Goal: Information Seeking & Learning: Learn about a topic

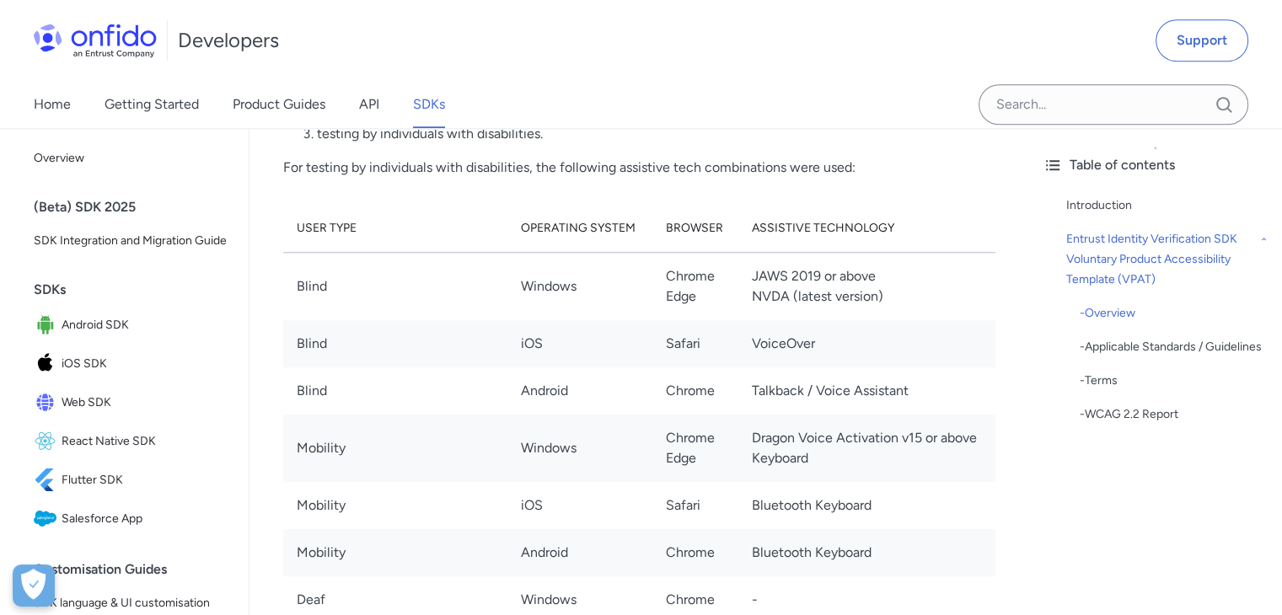
scroll to position [1517, 0]
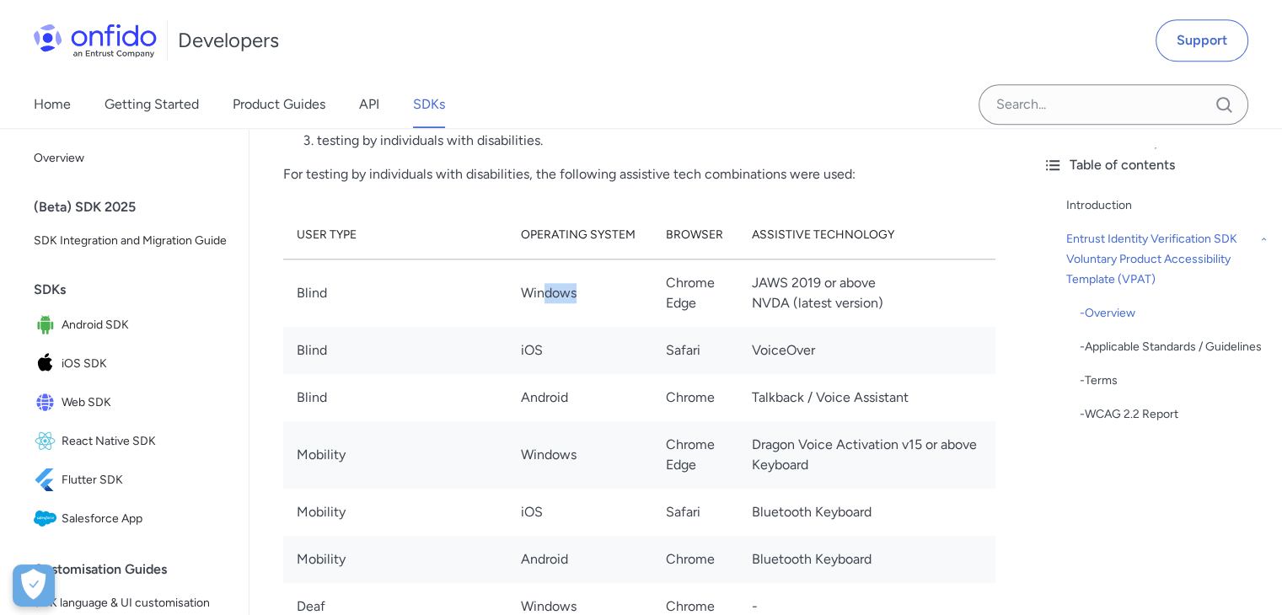
drag, startPoint x: 546, startPoint y: 296, endPoint x: 593, endPoint y: 299, distance: 46.5
click at [593, 299] on td "Windows" at bounding box center [579, 293] width 144 height 68
click at [668, 353] on td "Safari" at bounding box center [695, 350] width 86 height 47
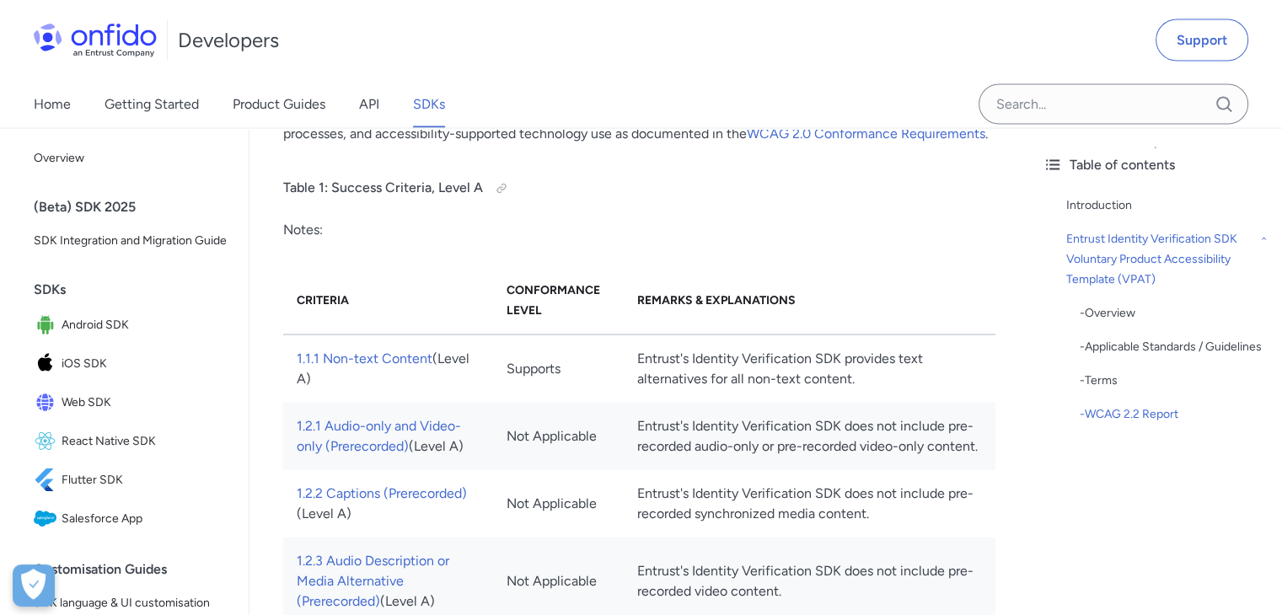
scroll to position [3371, 0]
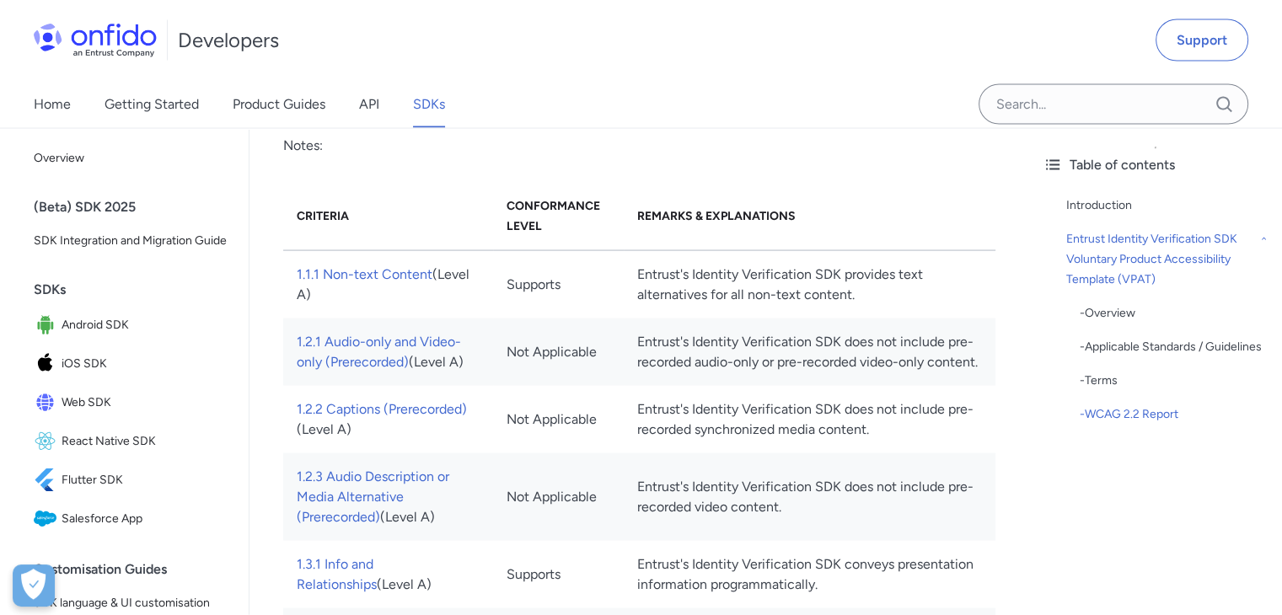
click at [705, 319] on td "Entrust's Identity Verification SDK does not include pre-recorded audio-only or…" at bounding box center [810, 352] width 372 height 67
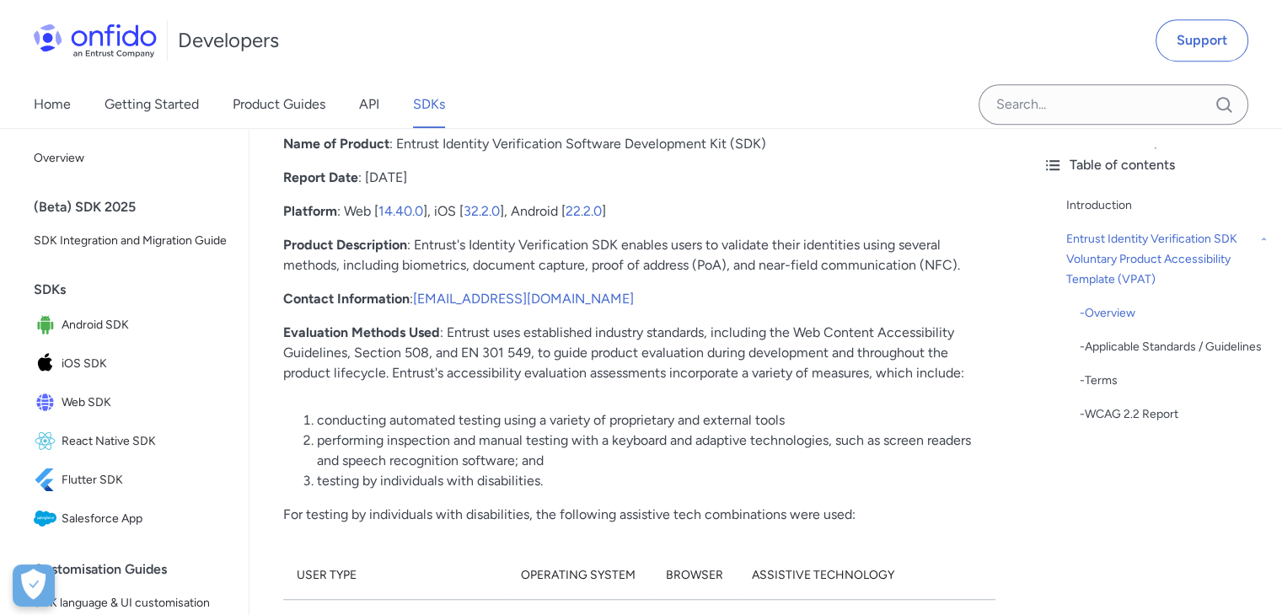
scroll to position [1264, 0]
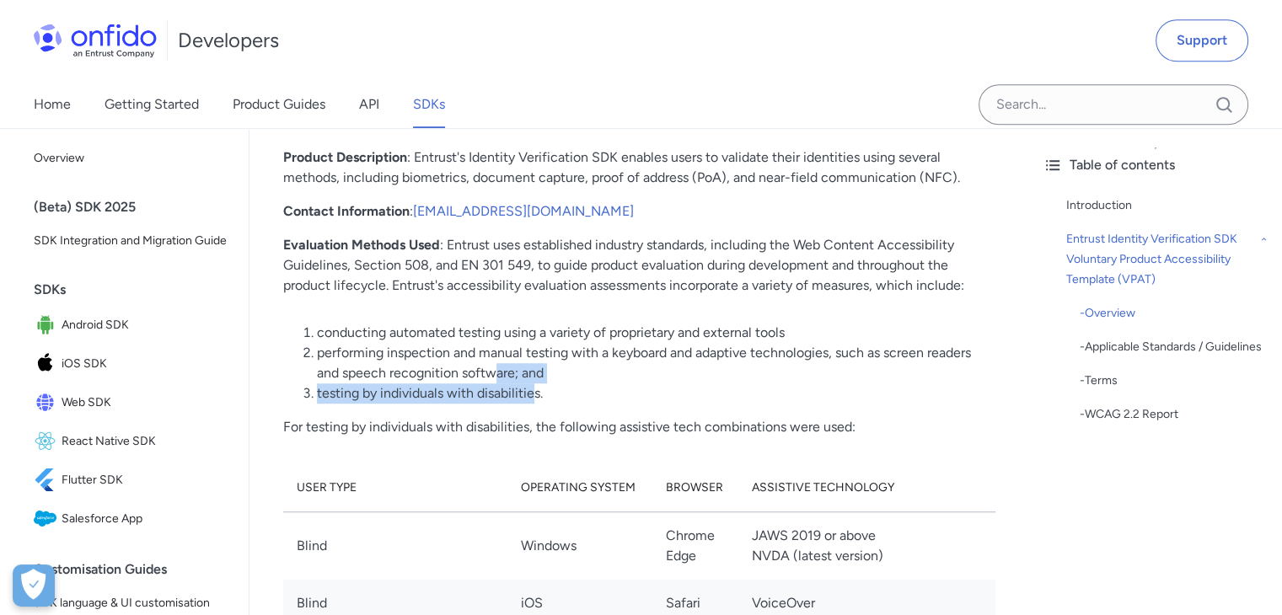
drag, startPoint x: 536, startPoint y: 392, endPoint x: 499, endPoint y: 367, distance: 44.4
click at [499, 367] on ol "conducting automated testing using a variety of proprietary and external tools …" at bounding box center [639, 363] width 712 height 81
click at [550, 391] on li "testing by individuals with disabilities." at bounding box center [656, 393] width 678 height 20
drag, startPoint x: 550, startPoint y: 389, endPoint x: 487, endPoint y: 368, distance: 65.6
click at [487, 368] on ol "conducting automated testing using a variety of proprietary and external tools …" at bounding box center [639, 363] width 712 height 81
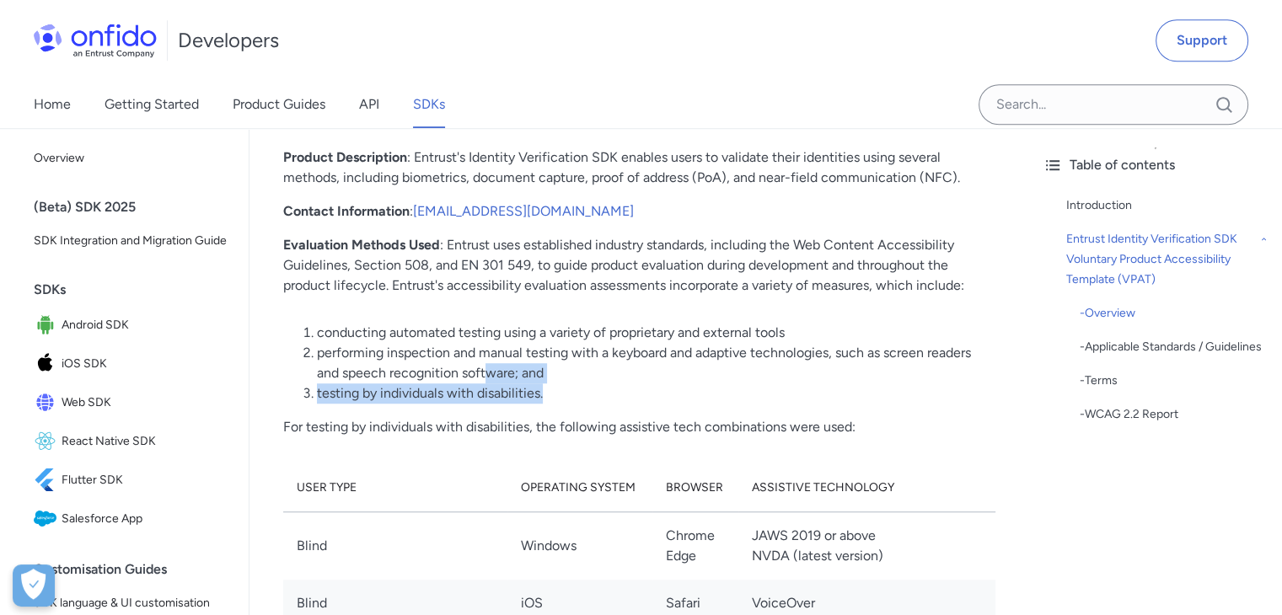
click at [615, 385] on li "testing by individuals with disabilities." at bounding box center [656, 393] width 678 height 20
drag, startPoint x: 601, startPoint y: 389, endPoint x: 566, endPoint y: 371, distance: 38.8
click at [566, 371] on ol "conducting automated testing using a variety of proprietary and external tools …" at bounding box center [639, 363] width 712 height 81
click at [568, 375] on li "performing inspection and manual testing with a keyboard and adaptive technolog…" at bounding box center [656, 363] width 678 height 40
click at [568, 376] on li "performing inspection and manual testing with a keyboard and adaptive technolog…" at bounding box center [656, 363] width 678 height 40
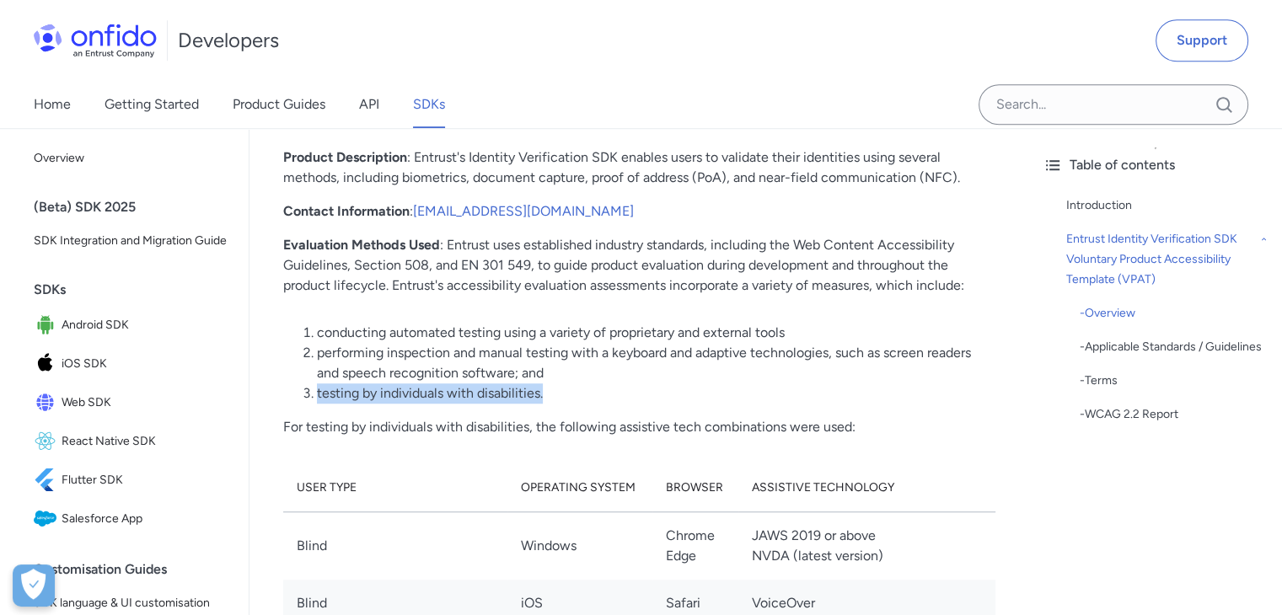
click at [566, 371] on li "performing inspection and manual testing with a keyboard and adaptive technolog…" at bounding box center [656, 363] width 678 height 40
click at [569, 400] on li "testing by individuals with disabilities." at bounding box center [656, 393] width 678 height 20
drag, startPoint x: 569, startPoint y: 400, endPoint x: 542, endPoint y: 378, distance: 34.2
click at [542, 378] on ol "conducting automated testing using a variety of proprietary and external tools …" at bounding box center [639, 363] width 712 height 81
click at [568, 385] on li "testing by individuals with disabilities." at bounding box center [656, 393] width 678 height 20
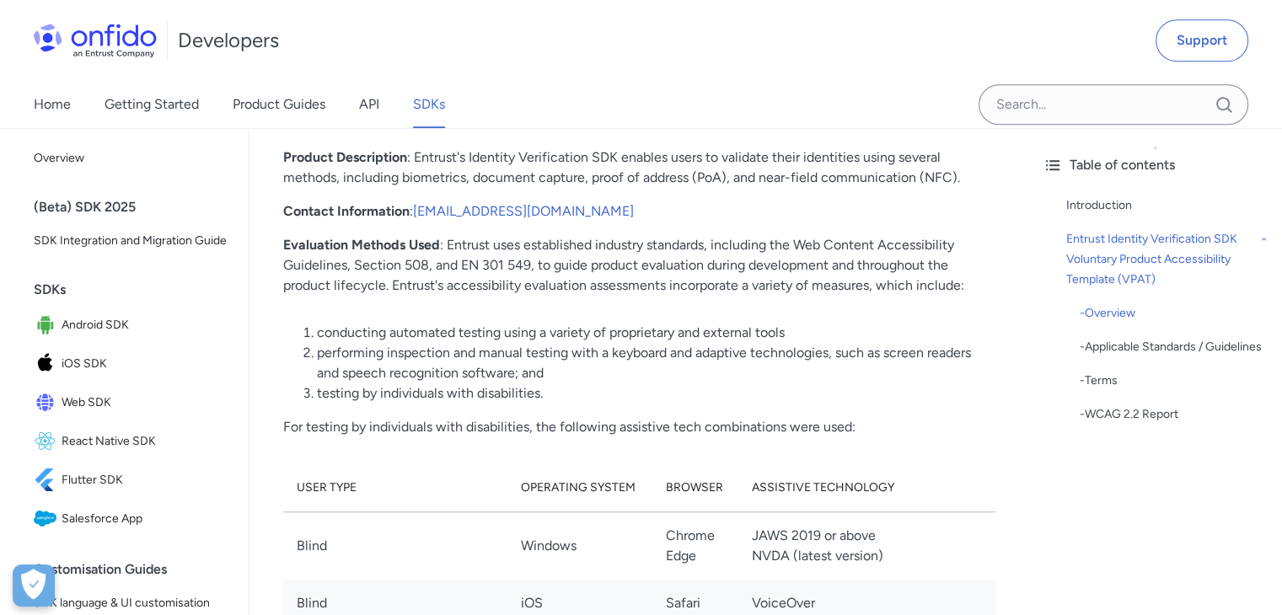
click at [561, 358] on li "performing inspection and manual testing with a keyboard and adaptive technolog…" at bounding box center [656, 363] width 678 height 40
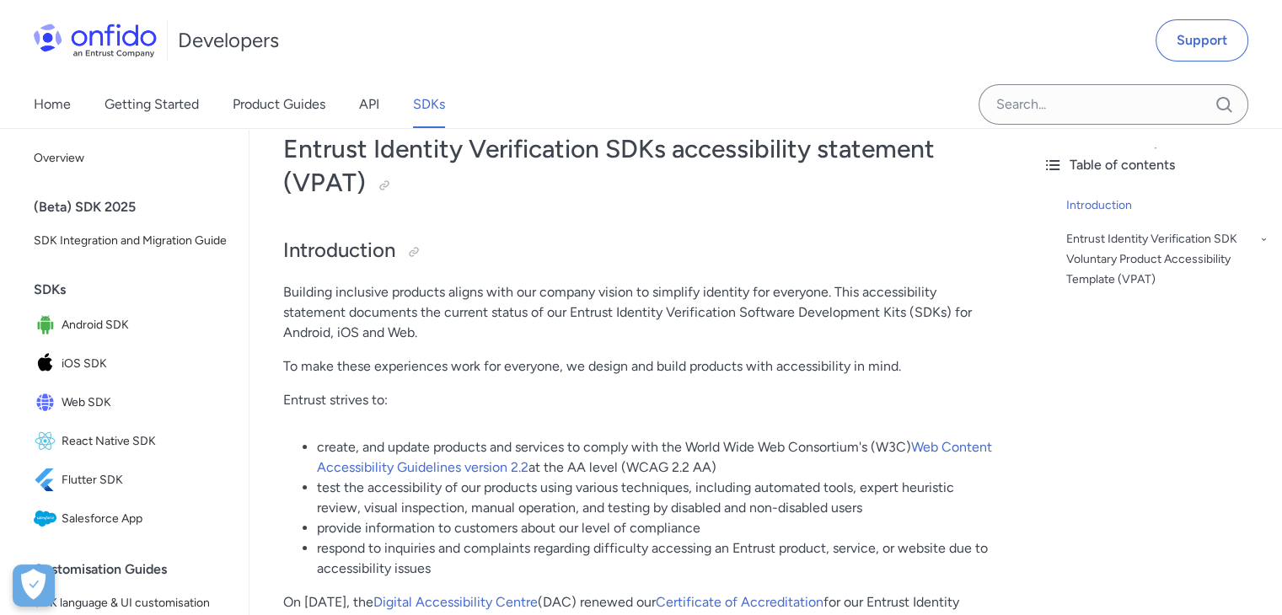
scroll to position [169, 0]
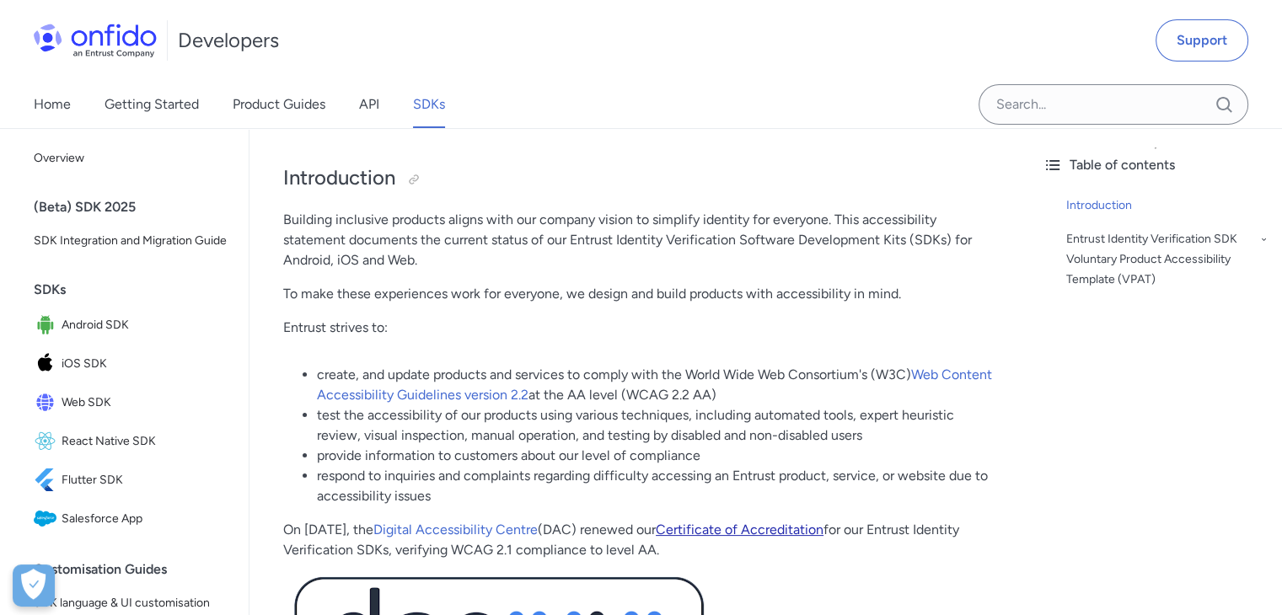
click at [775, 527] on link "Certificate of Accreditation" at bounding box center [740, 530] width 168 height 16
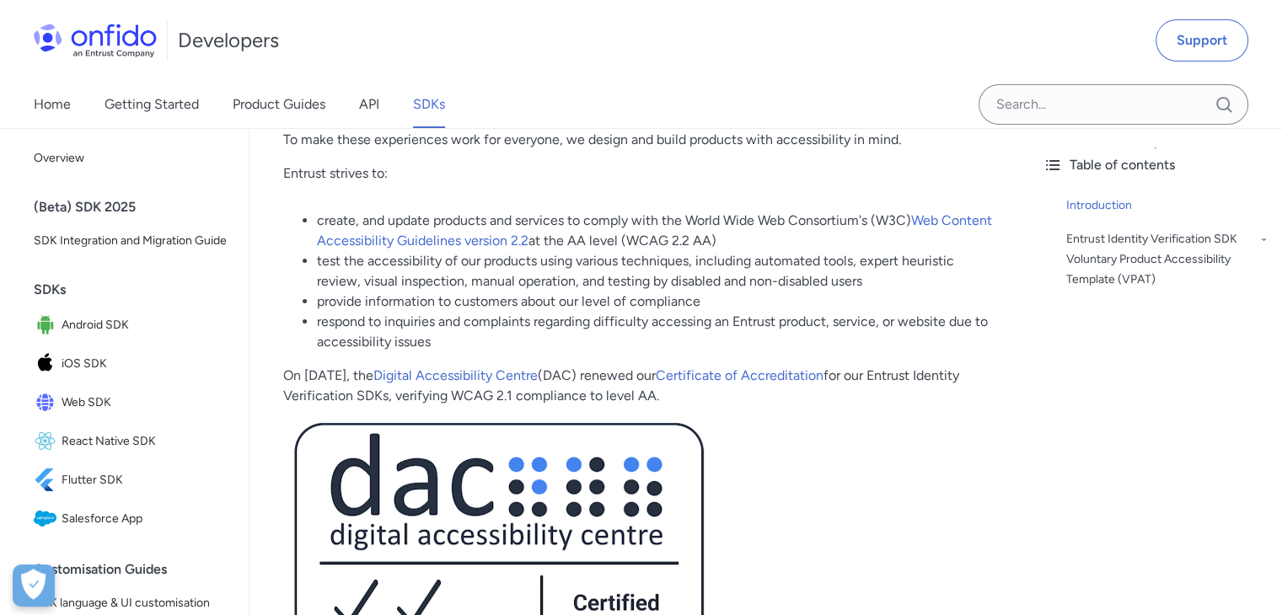
scroll to position [421, 0]
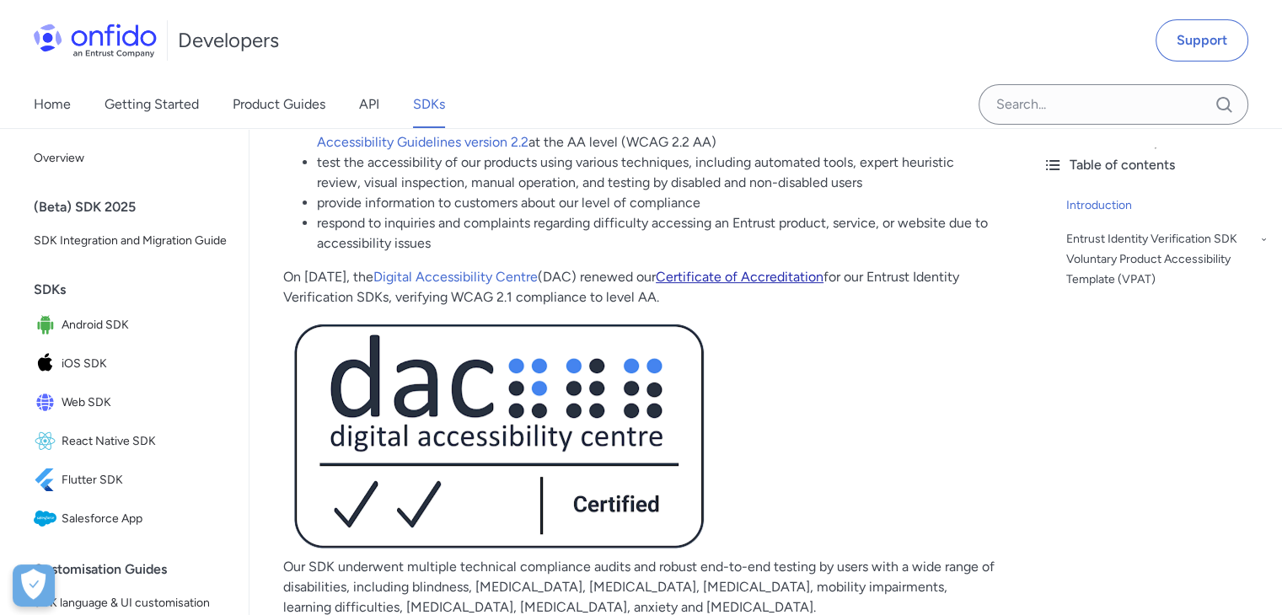
click at [799, 271] on link "Certificate of Accreditation" at bounding box center [740, 277] width 168 height 16
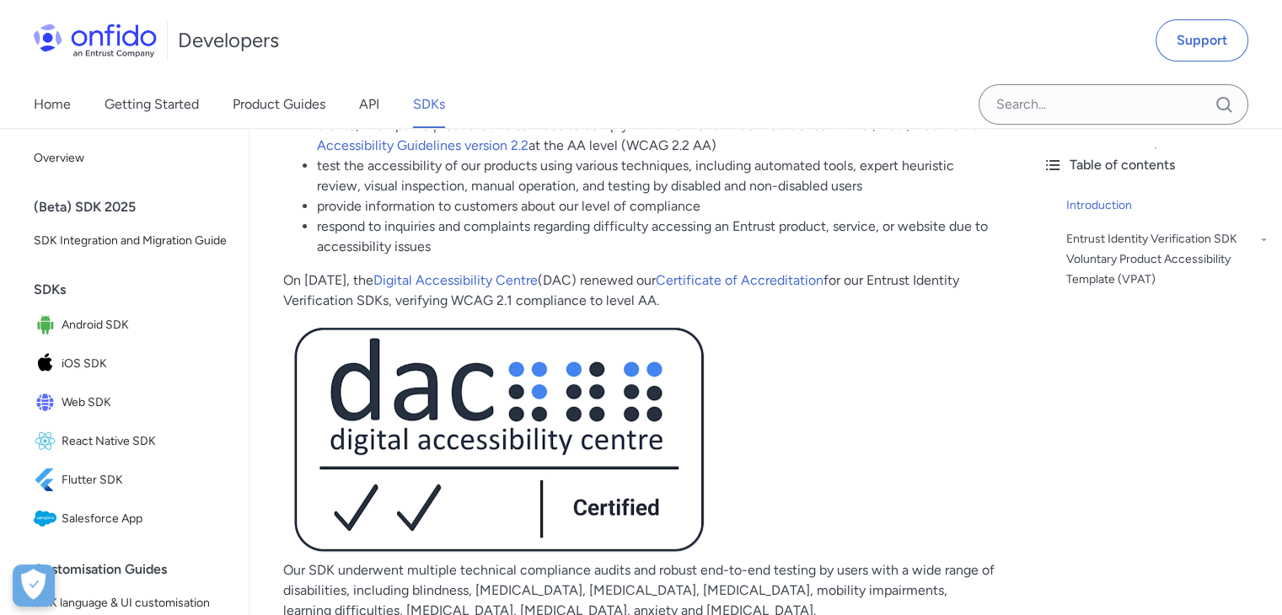
drag, startPoint x: 692, startPoint y: 290, endPoint x: 726, endPoint y: 249, distance: 53.3
click at [692, 289] on p "On [DATE], the Digital Accessibility Centre (DAC) renewed our Certificate of Ac…" at bounding box center [639, 291] width 712 height 40
